Goal: Navigation & Orientation: Find specific page/section

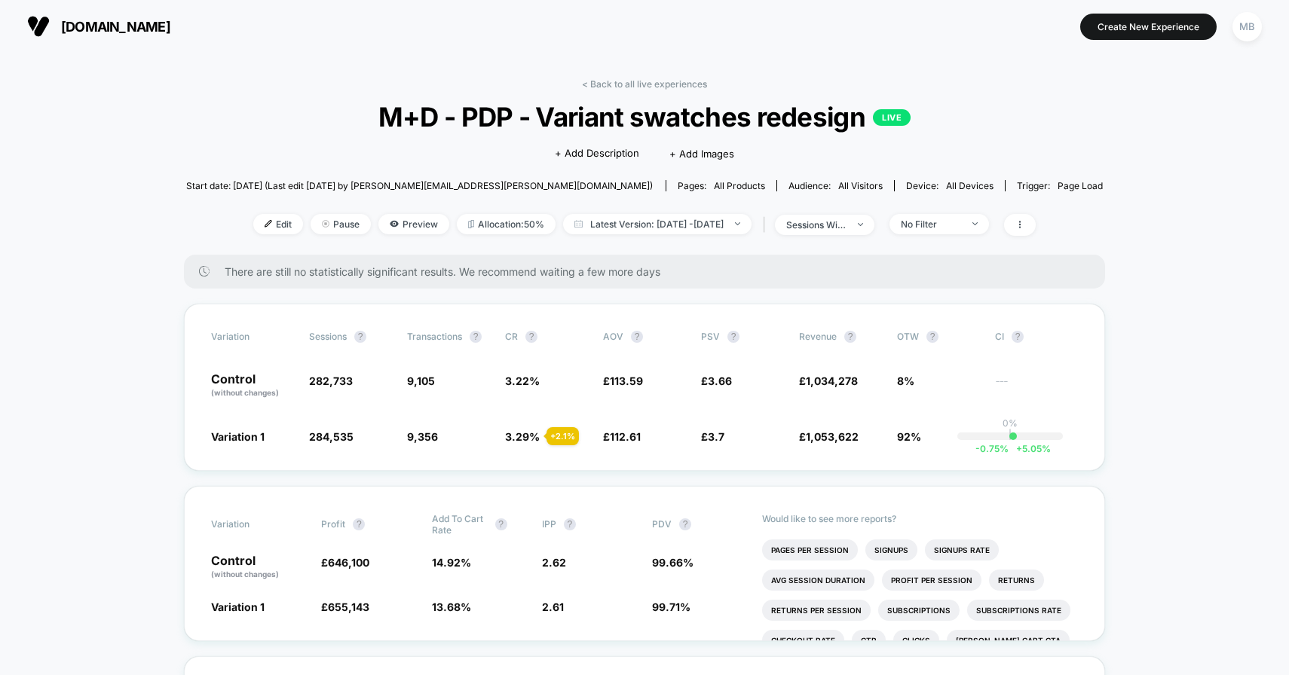
click at [645, 85] on link "< Back to all live experiences" at bounding box center [644, 83] width 125 height 11
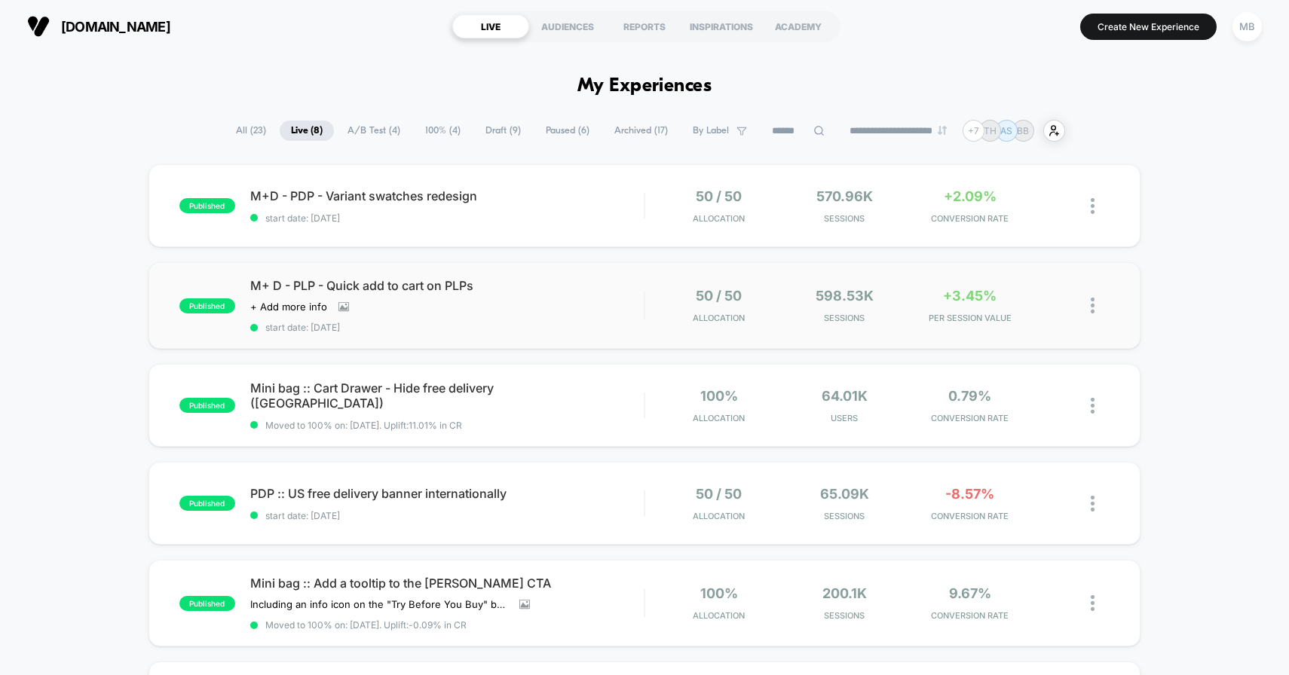
click at [542, 273] on div "published M+ D - PLP - Quick add to cart on PLPs Click to view images Click to …" at bounding box center [644, 305] width 993 height 87
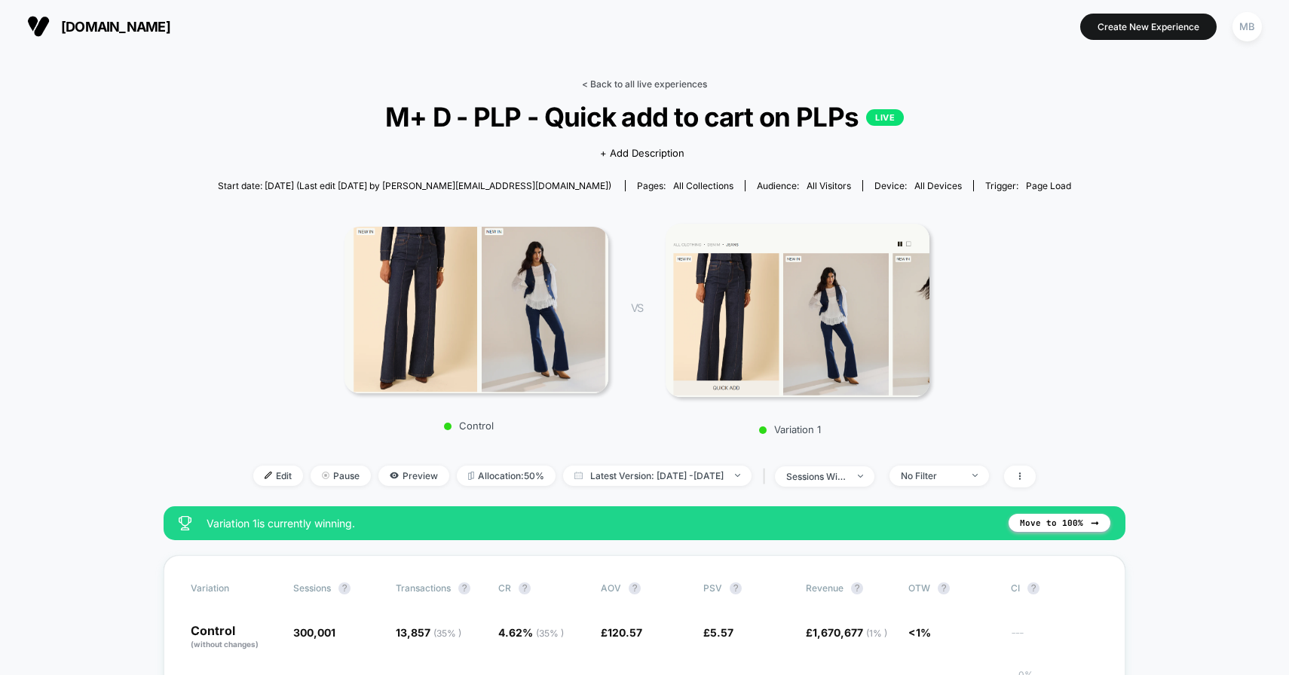
click at [675, 84] on link "< Back to all live experiences" at bounding box center [644, 83] width 125 height 11
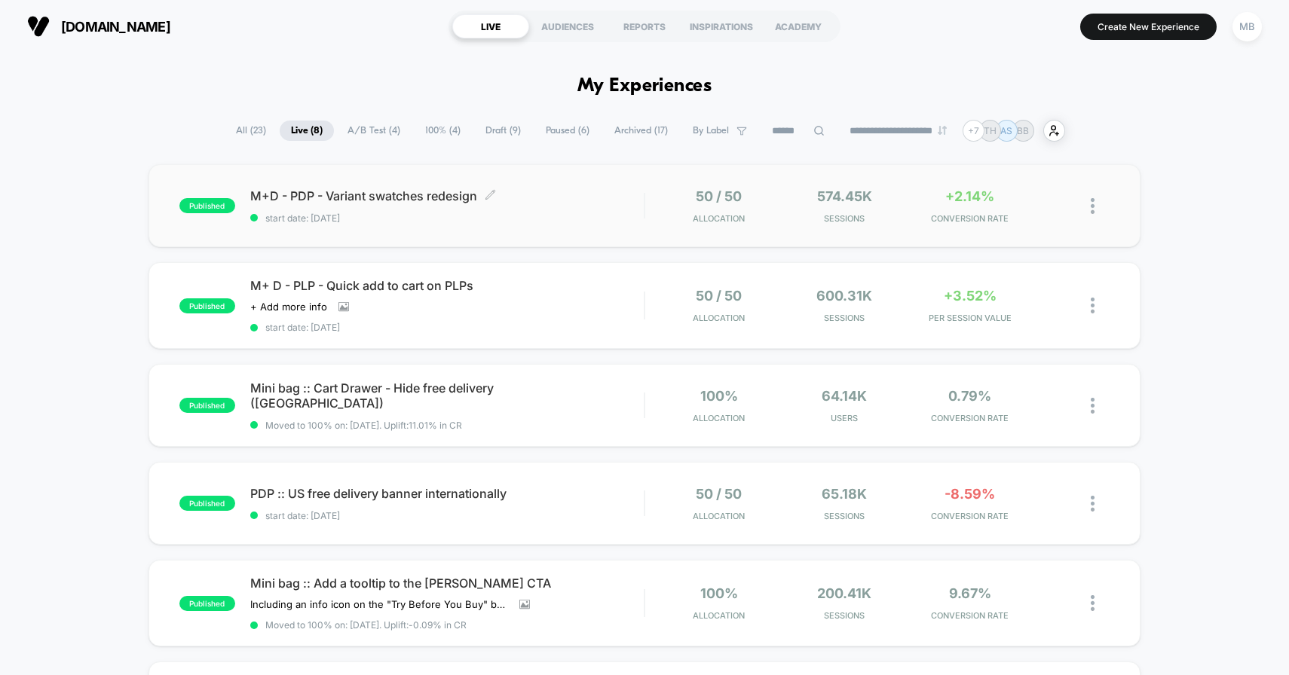
click at [635, 216] on span "start date: [DATE]" at bounding box center [447, 218] width 394 height 11
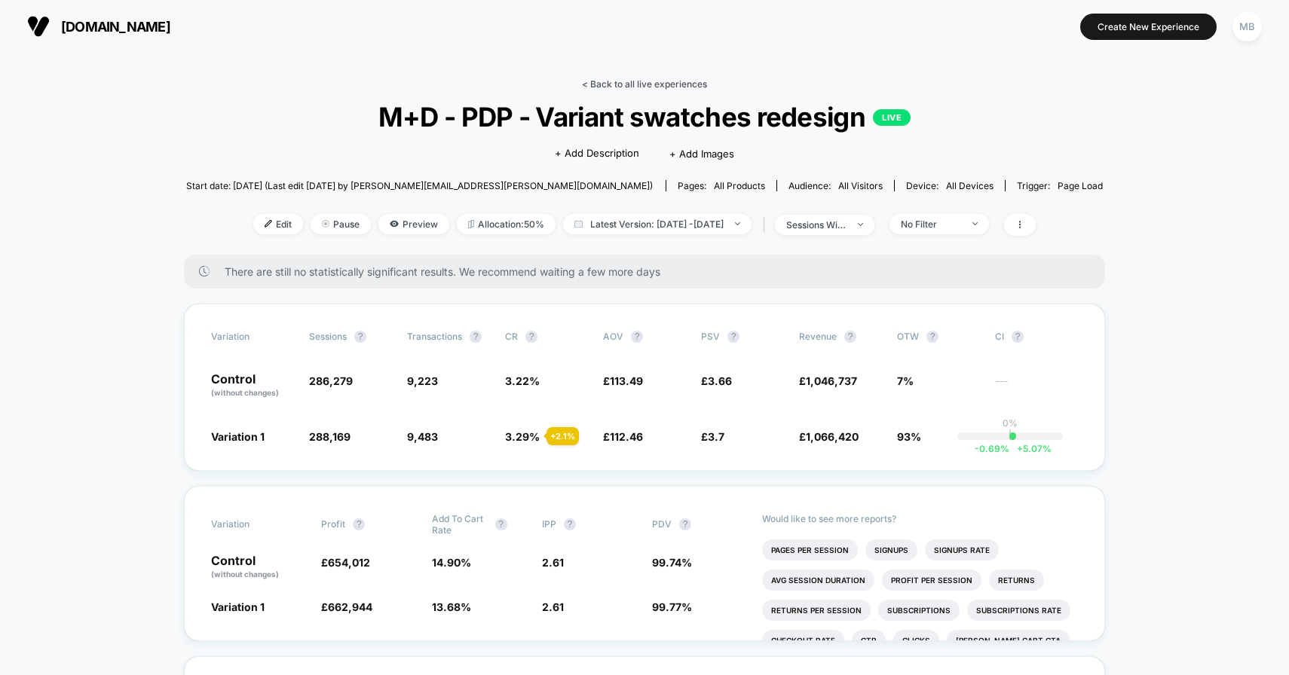
click at [663, 81] on link "< Back to all live experiences" at bounding box center [644, 83] width 125 height 11
